Goal: Find specific page/section: Find specific page/section

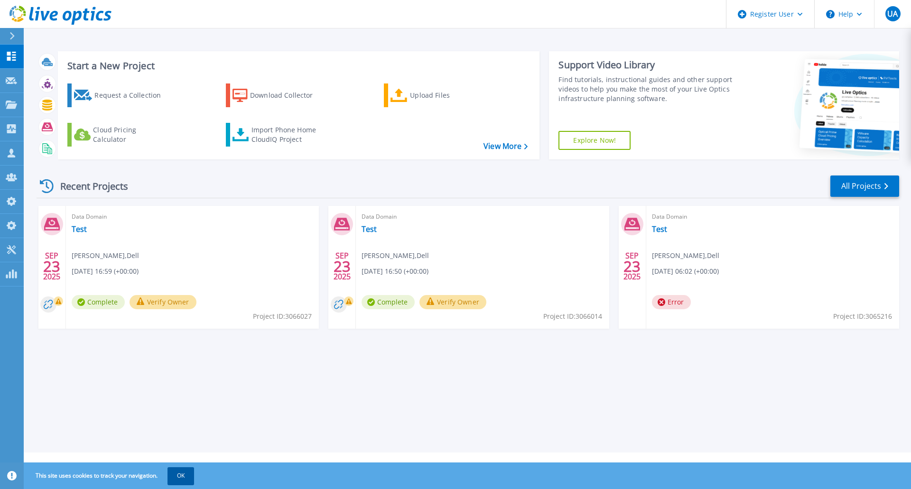
click at [179, 475] on button "OK" at bounding box center [181, 476] width 27 height 17
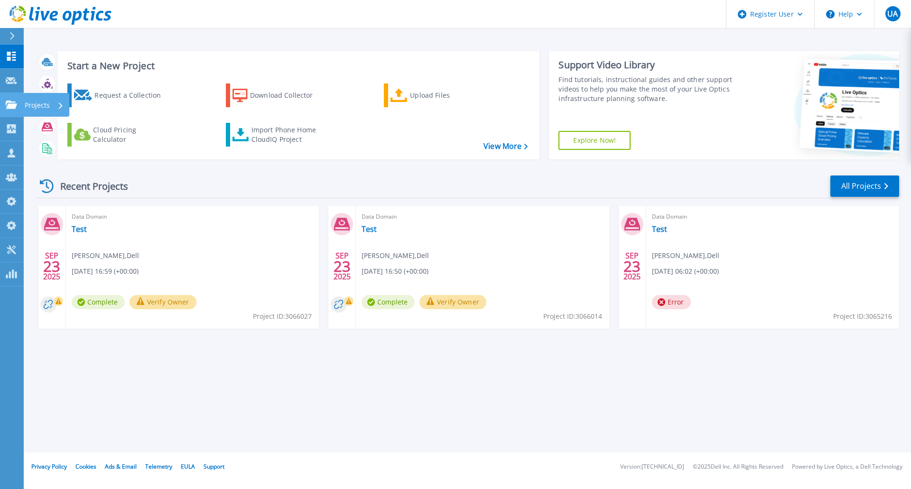
click at [4, 107] on link "Projects Projects" at bounding box center [12, 105] width 24 height 24
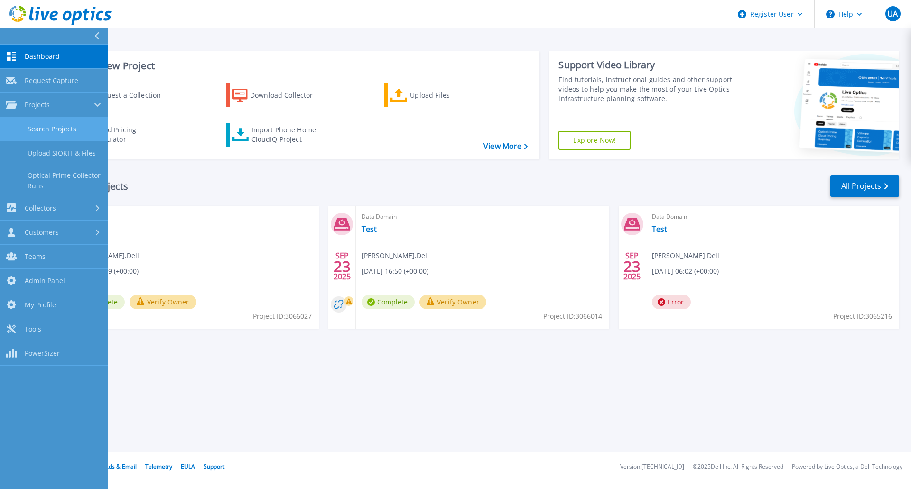
click at [69, 127] on link "Search Projects" at bounding box center [54, 129] width 108 height 24
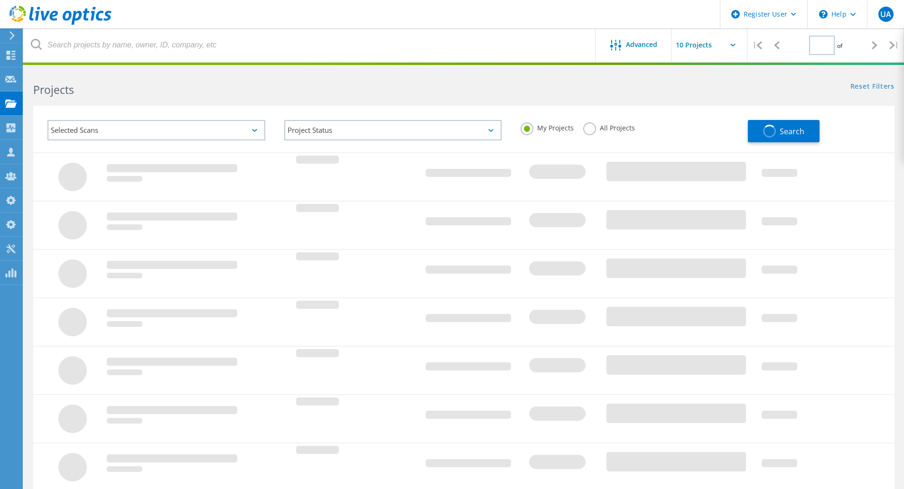
type input "1"
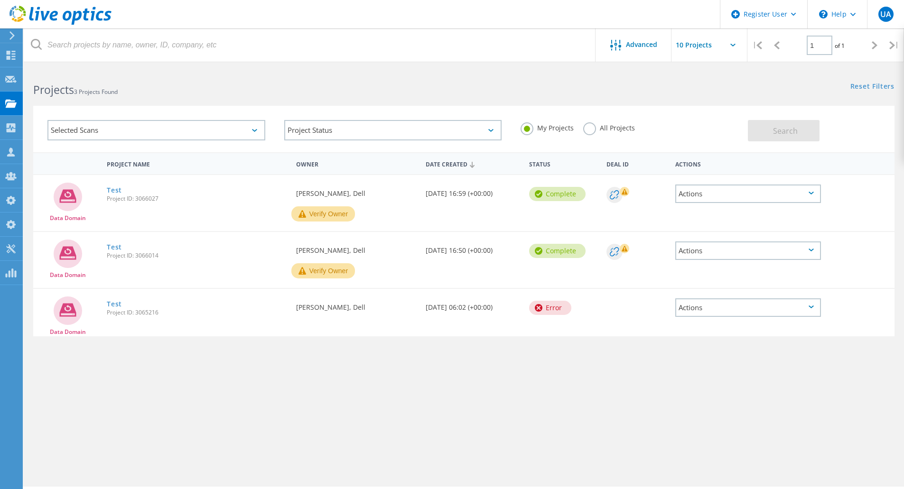
click at [181, 140] on div "Selected Scans" at bounding box center [156, 130] width 218 height 20
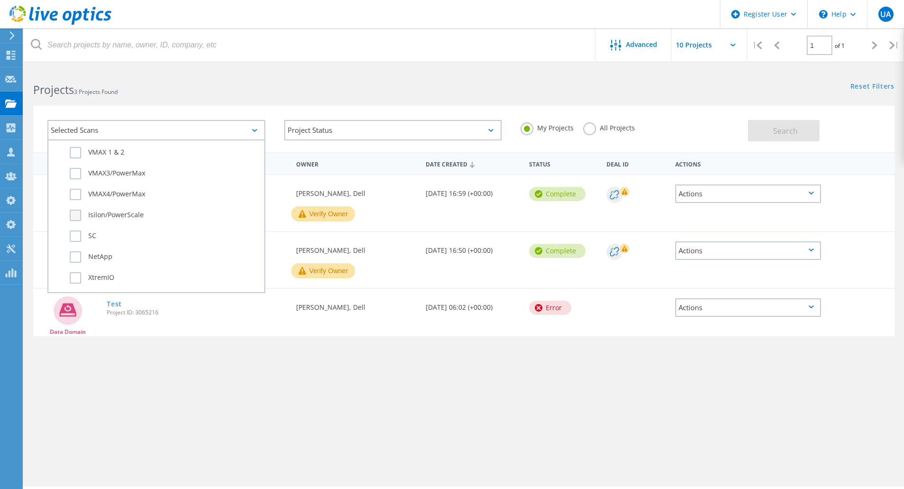
click at [132, 212] on label "Isilon/PowerScale" at bounding box center [165, 215] width 190 height 11
click at [0, 0] on input "Isilon/PowerScale" at bounding box center [0, 0] width 0 height 0
click at [589, 131] on label "All Projects" at bounding box center [609, 126] width 52 height 9
click at [0, 0] on input "All Projects" at bounding box center [0, 0] width 0 height 0
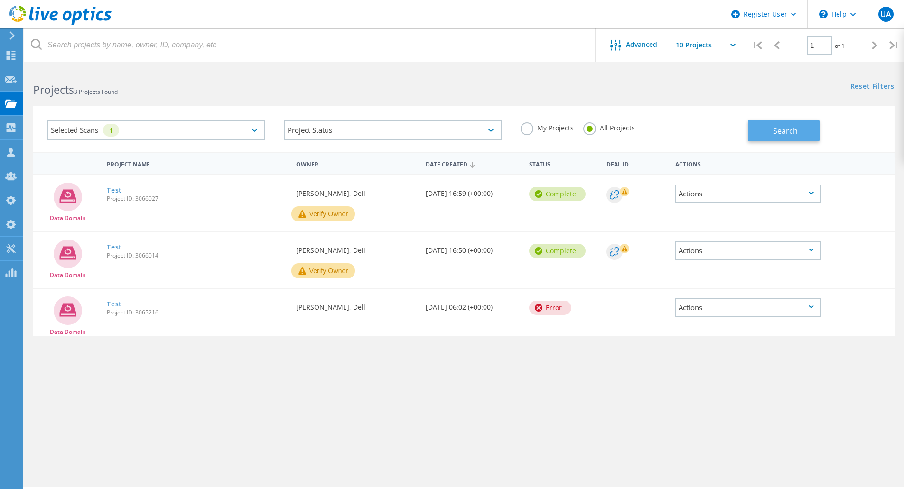
click at [795, 130] on span "Search" at bounding box center [785, 131] width 25 height 10
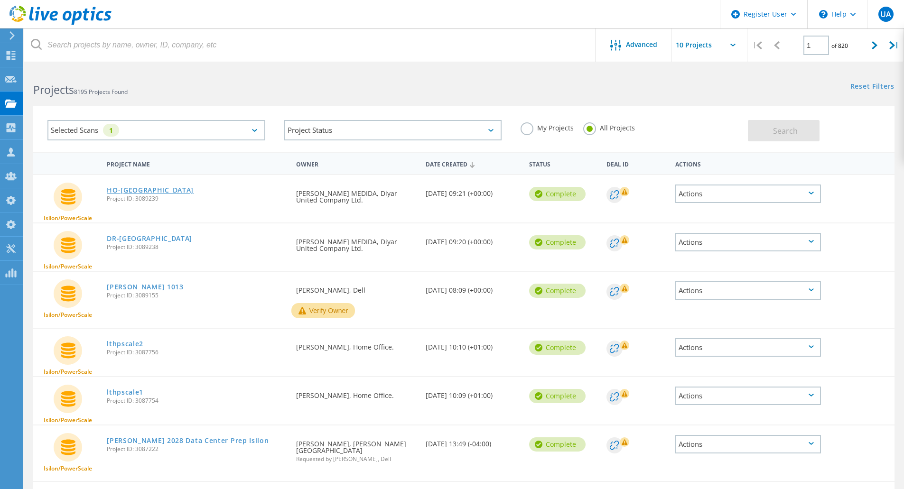
click at [130, 191] on link "HO-Isilon" at bounding box center [150, 190] width 87 height 7
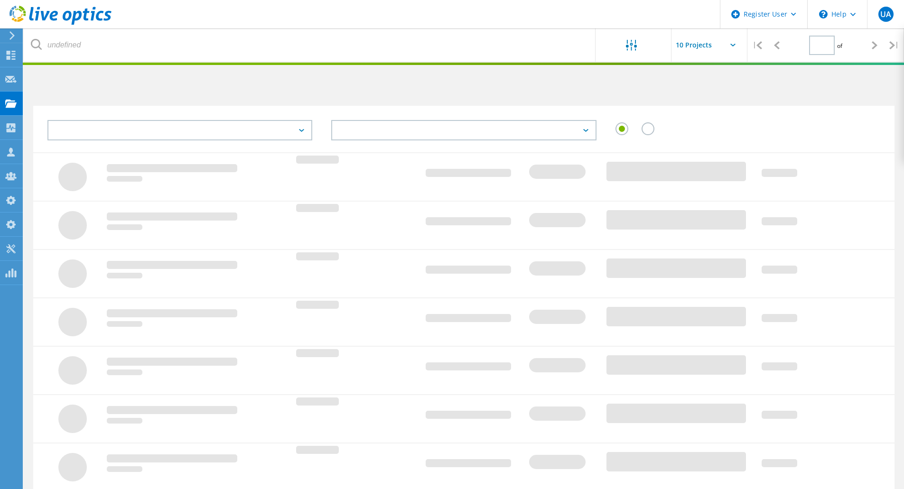
type input "1"
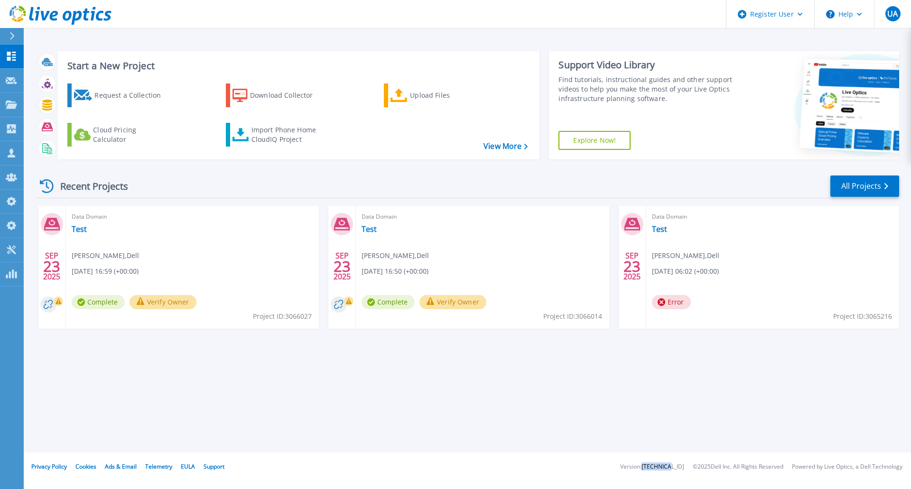
drag, startPoint x: 656, startPoint y: 466, endPoint x: 684, endPoint y: 465, distance: 28.0
click at [684, 465] on ul "Version: 26.3.10.1 © 2025 Dell Inc. All Rights Reserved Powered by Live Optics,…" at bounding box center [765, 467] width 291 height 6
copy li "26.3.10.1"
